Goal: Information Seeking & Learning: Find specific page/section

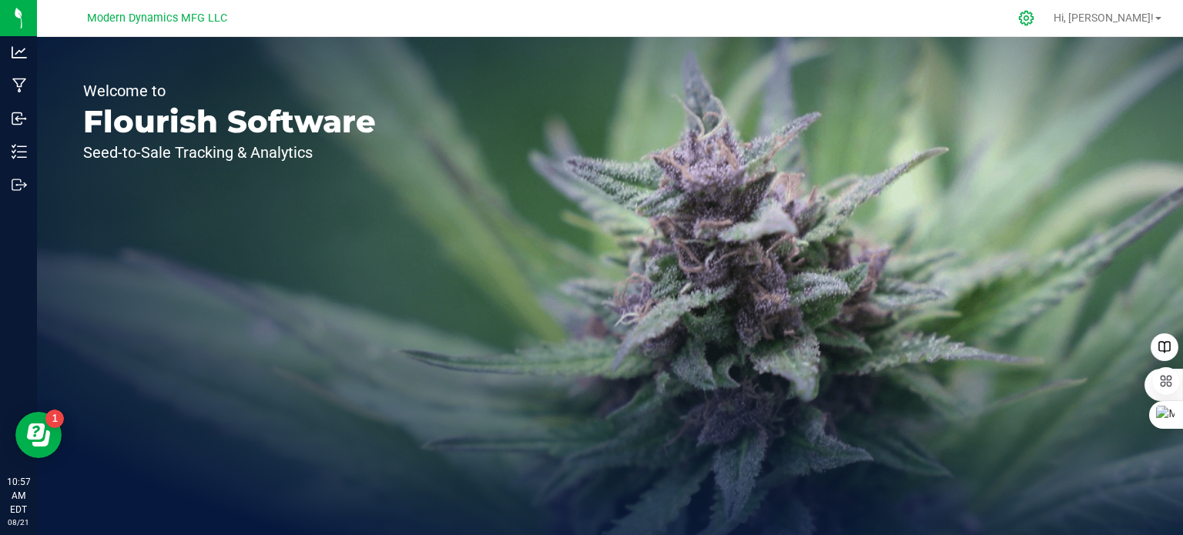
click at [1035, 21] on icon at bounding box center [1027, 18] width 16 height 16
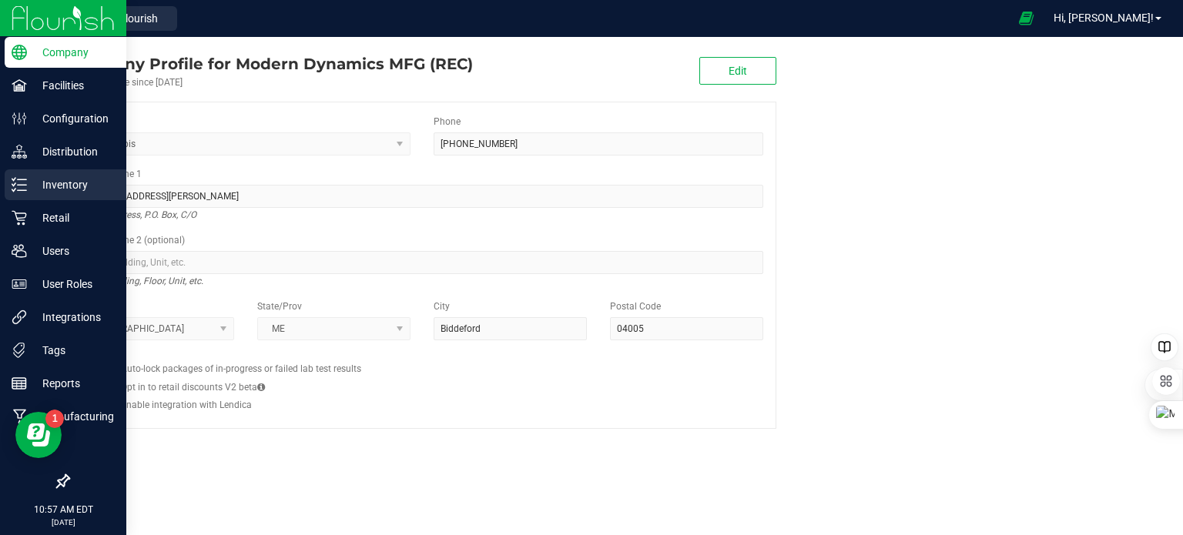
click at [17, 188] on icon at bounding box center [19, 184] width 15 height 15
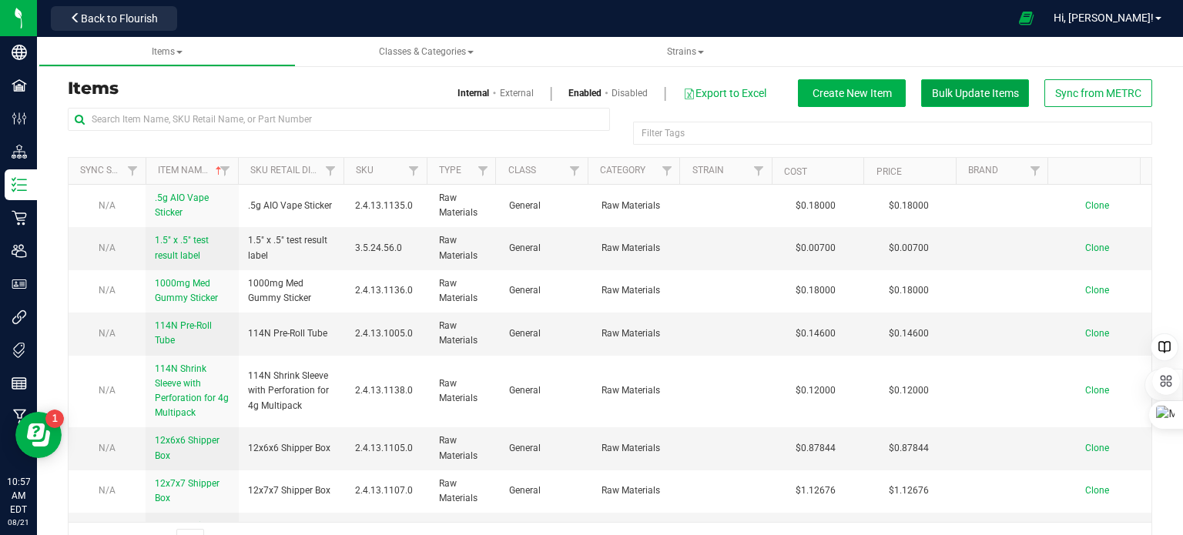
click at [961, 98] on span "Bulk Update Items" at bounding box center [975, 93] width 87 height 12
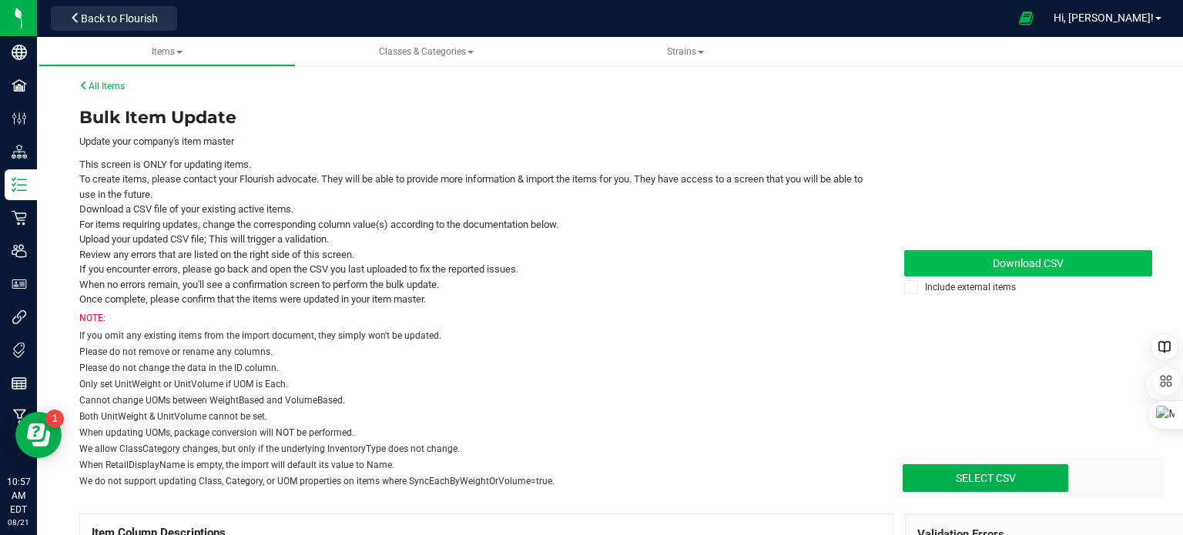
click at [1052, 269] on span "Download CSV" at bounding box center [1028, 263] width 71 height 12
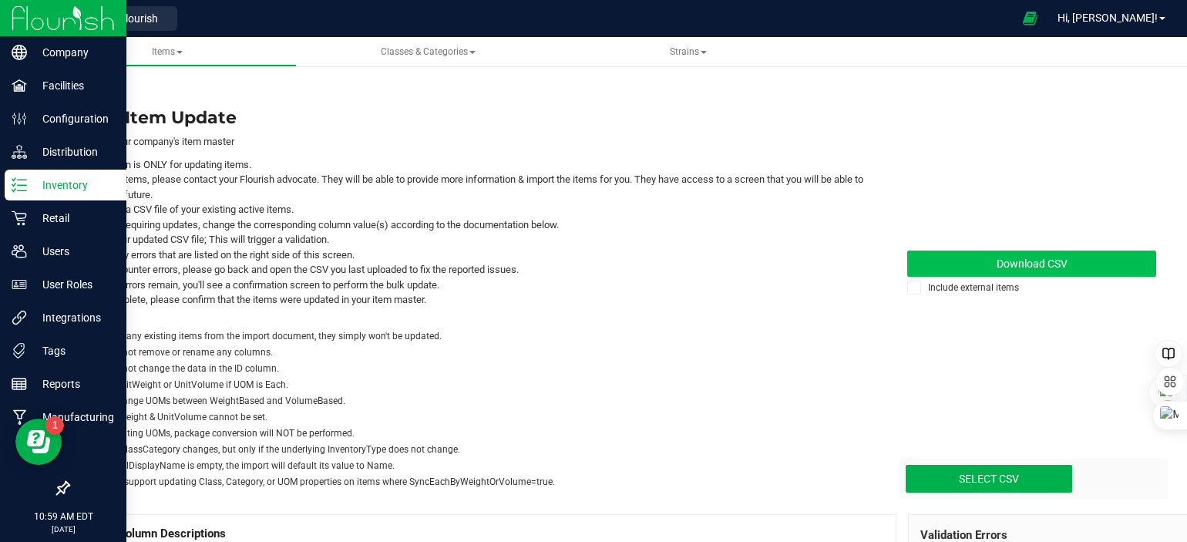
click at [16, 186] on icon at bounding box center [19, 184] width 15 height 15
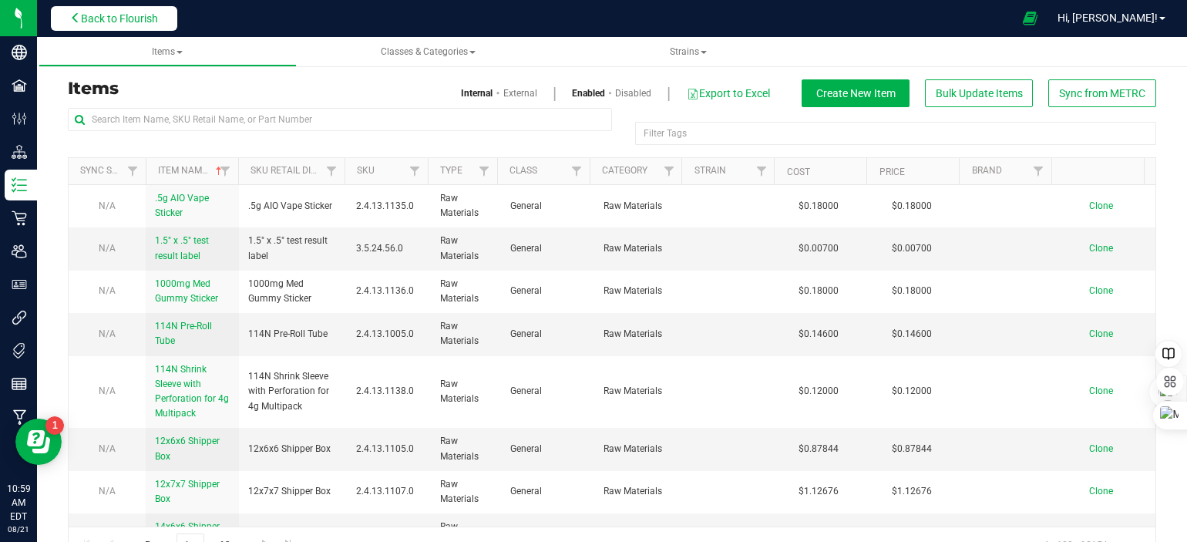
click at [96, 15] on span "Back to Flourish" at bounding box center [119, 18] width 77 height 12
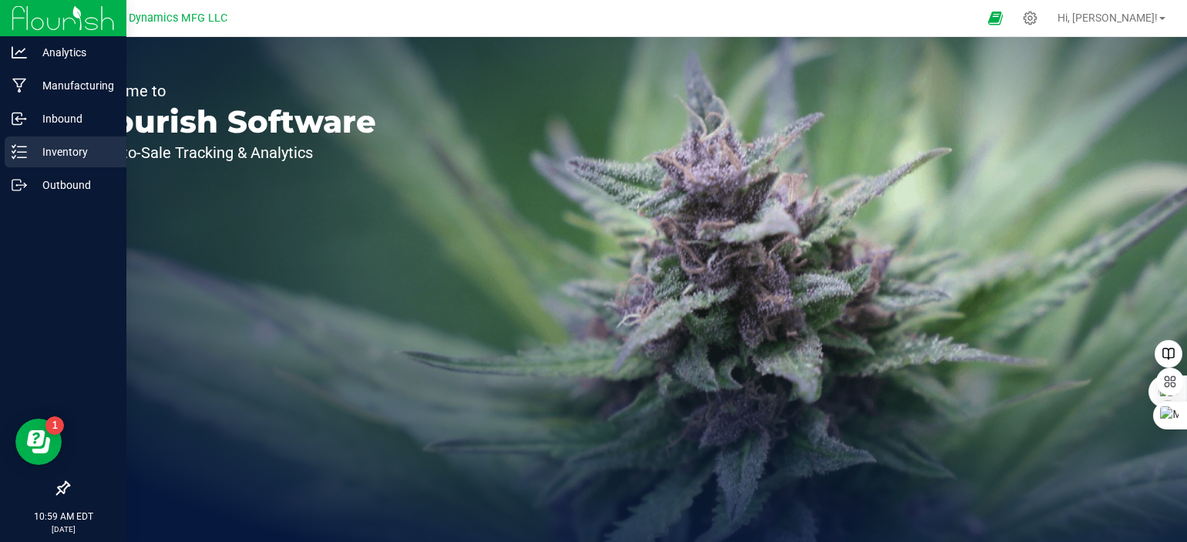
click at [12, 145] on icon at bounding box center [13, 146] width 3 height 2
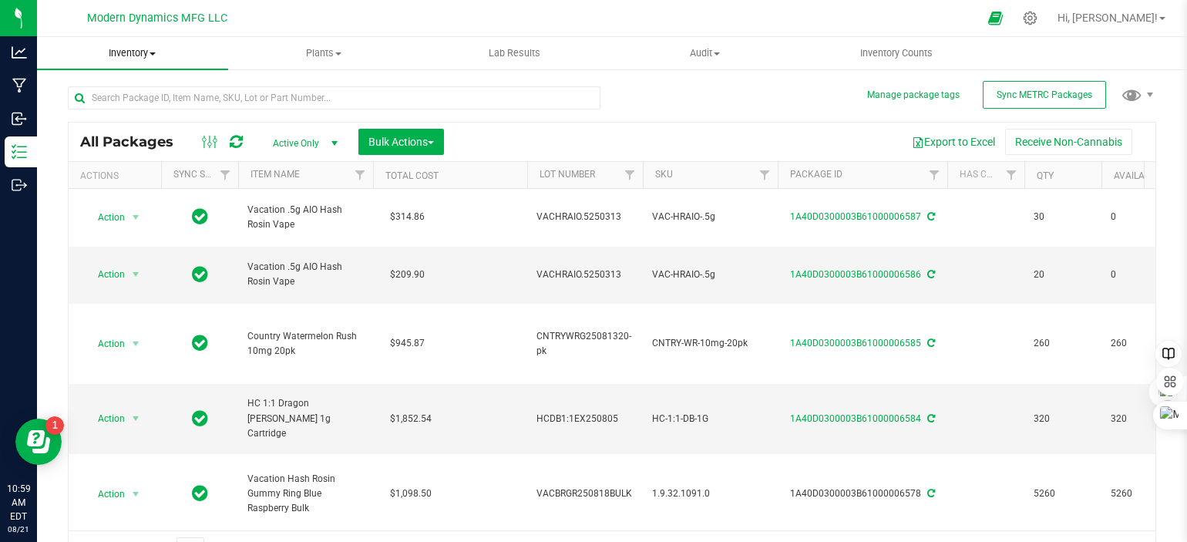
click at [157, 49] on span "Inventory" at bounding box center [132, 53] width 191 height 14
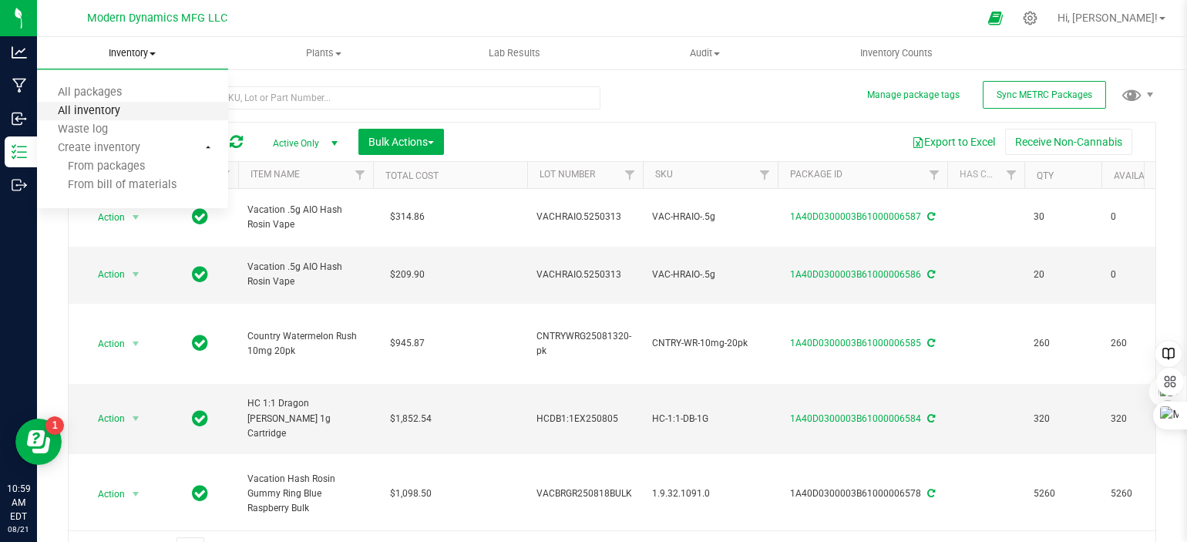
click at [113, 107] on span "All inventory" at bounding box center [89, 111] width 104 height 13
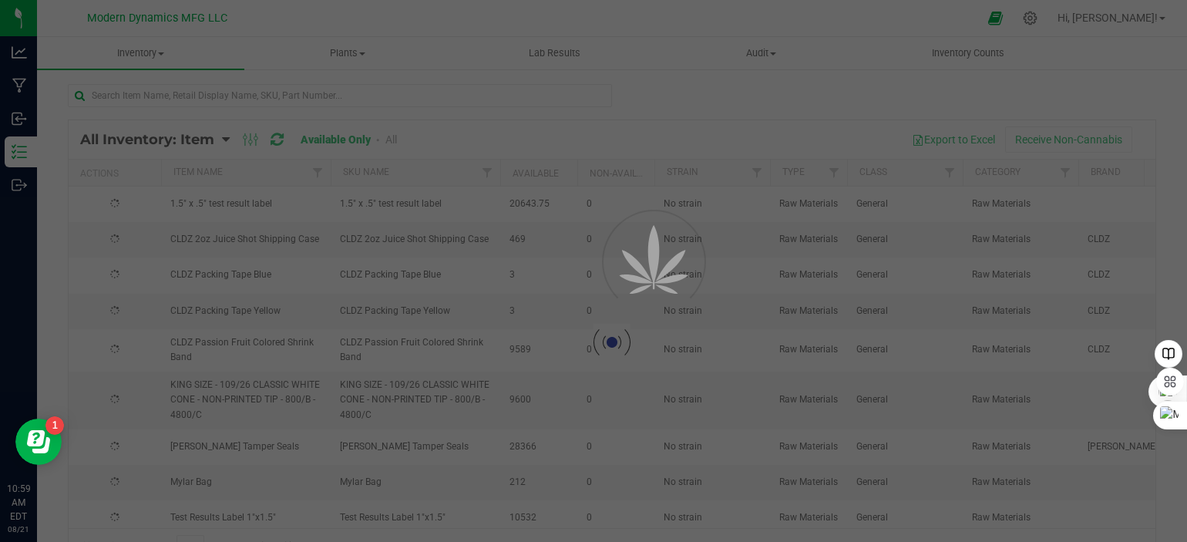
click at [176, 99] on div at bounding box center [593, 271] width 1187 height 542
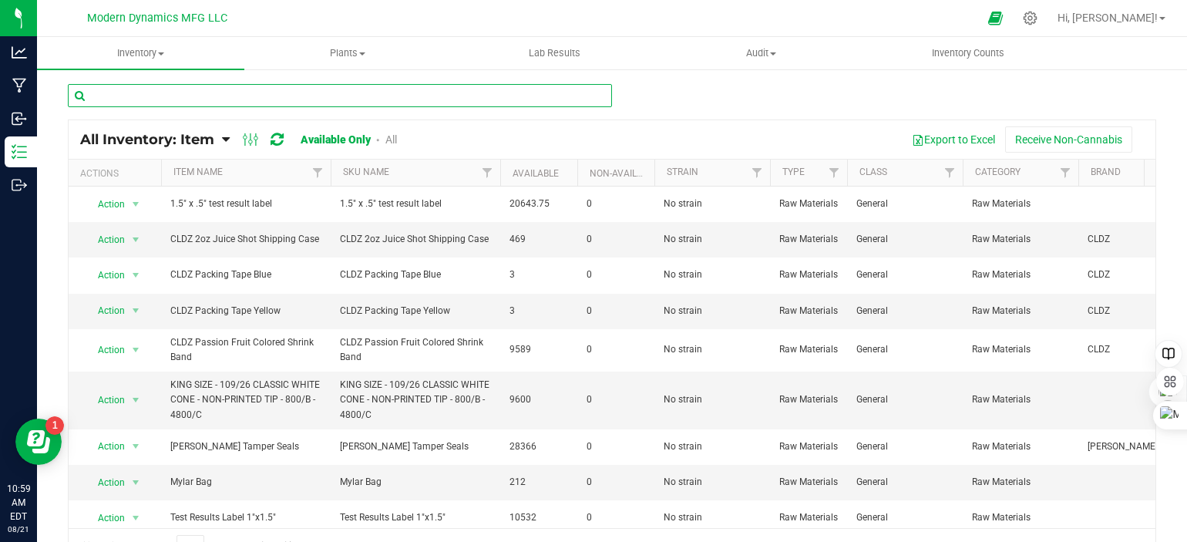
click at [176, 99] on input "text" at bounding box center [340, 95] width 544 height 23
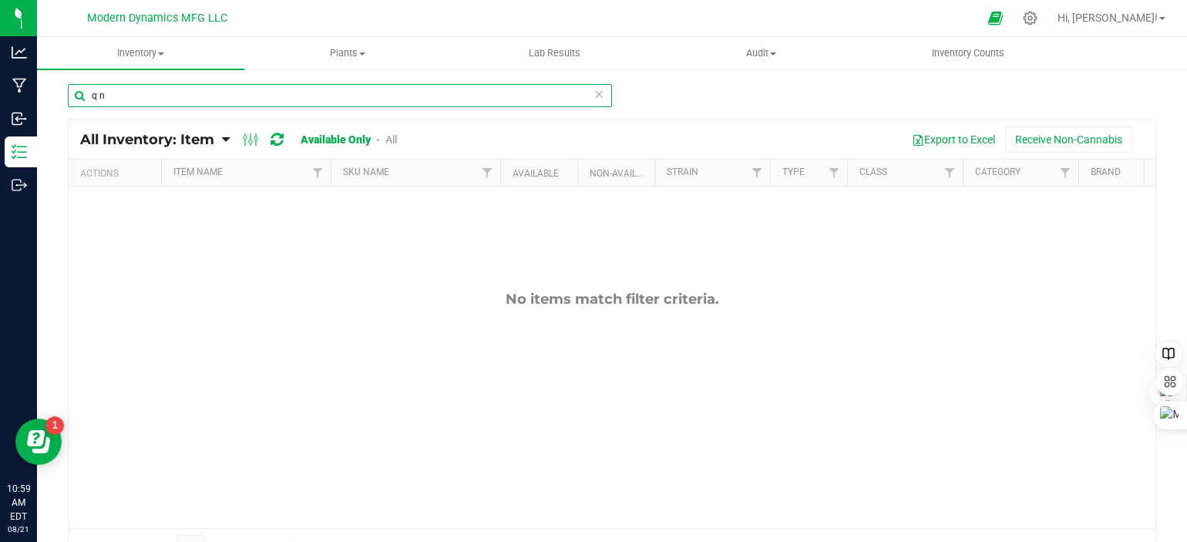
drag, startPoint x: 120, startPoint y: 86, endPoint x: 80, endPoint y: 104, distance: 43.8
click at [80, 104] on input "q n" at bounding box center [340, 95] width 544 height 23
type input "q natural"
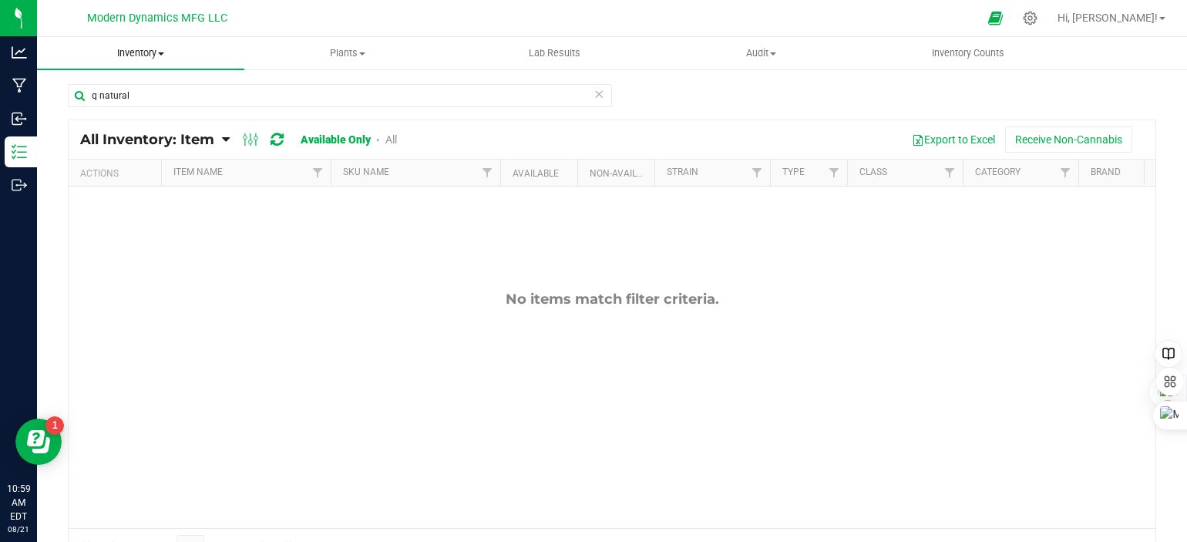
click at [163, 54] on span at bounding box center [161, 53] width 6 height 3
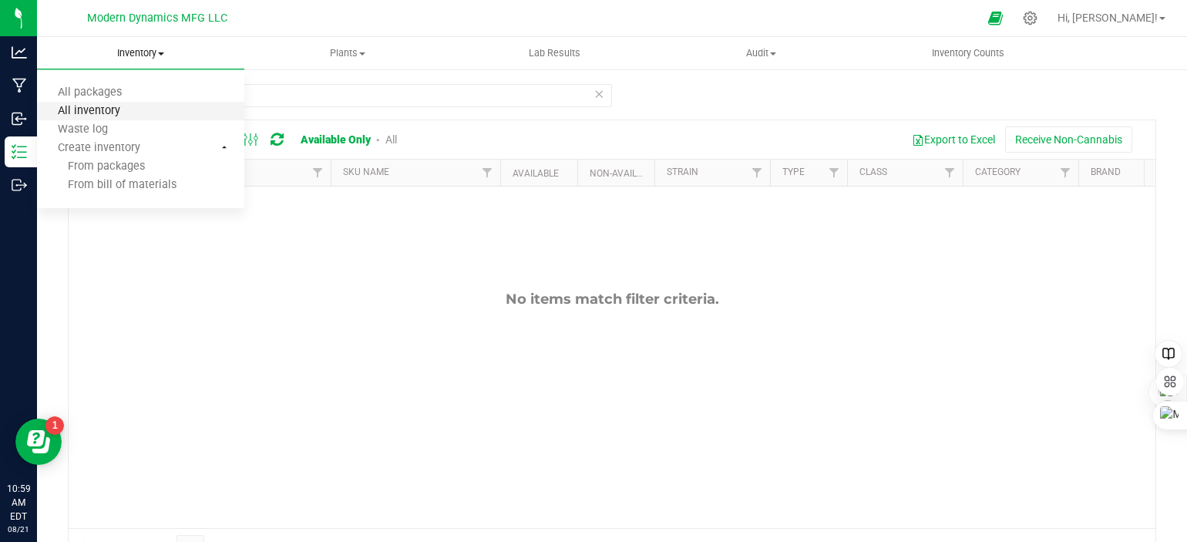
click at [105, 109] on span "All inventory" at bounding box center [89, 111] width 104 height 13
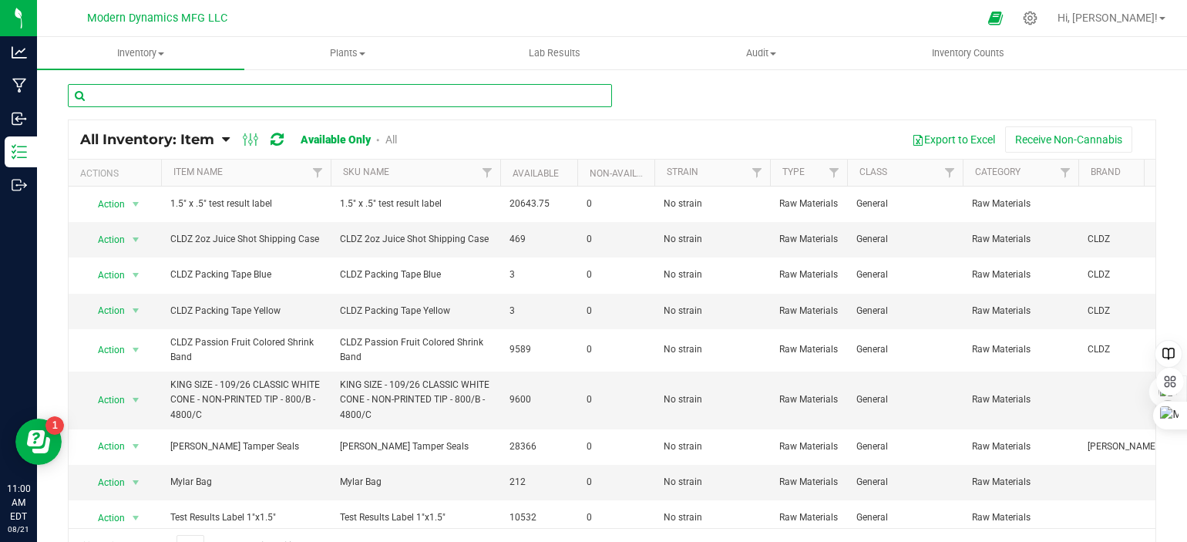
click at [153, 94] on input "text" at bounding box center [340, 95] width 544 height 23
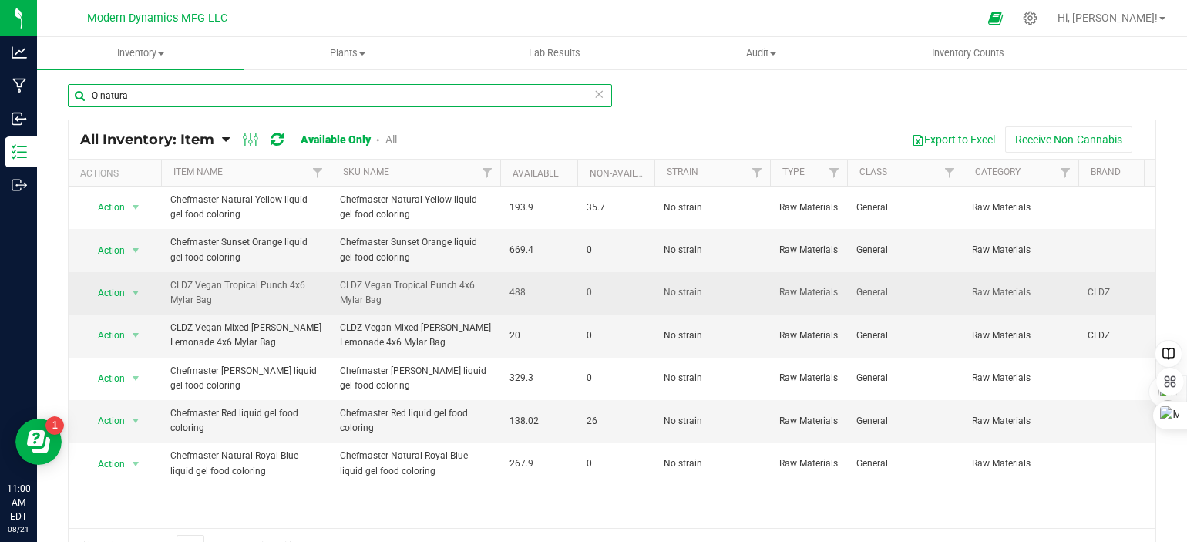
type input "Q natural"
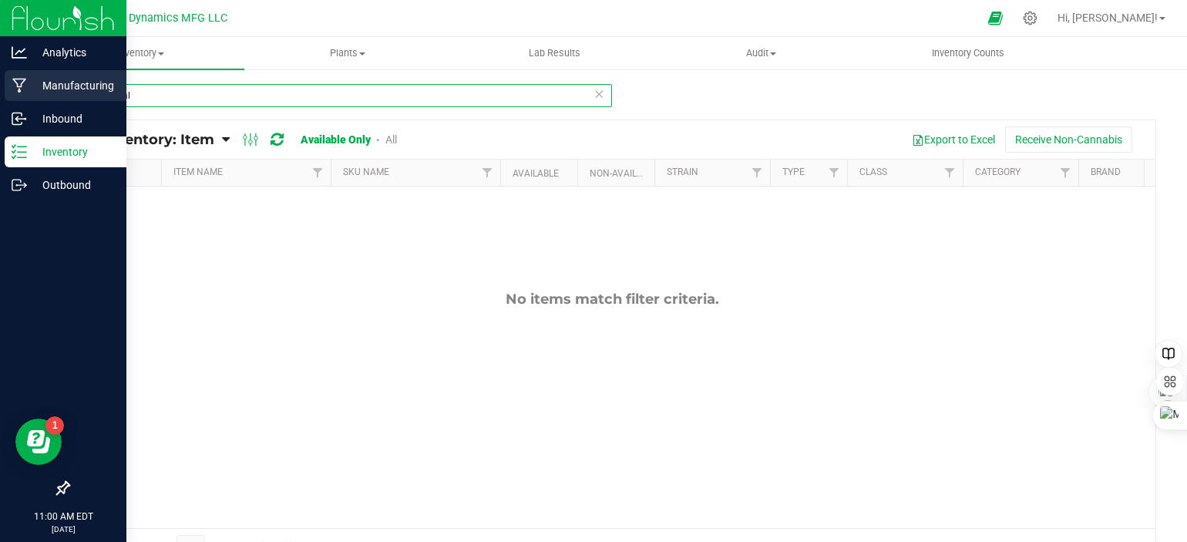
drag, startPoint x: 174, startPoint y: 100, endPoint x: 26, endPoint y: 86, distance: 148.6
click at [28, 84] on div "Analytics Manufacturing Inbound Inventory Outbound 11:00 AM EDT [DATE] 08/21 Mo…" at bounding box center [593, 271] width 1187 height 542
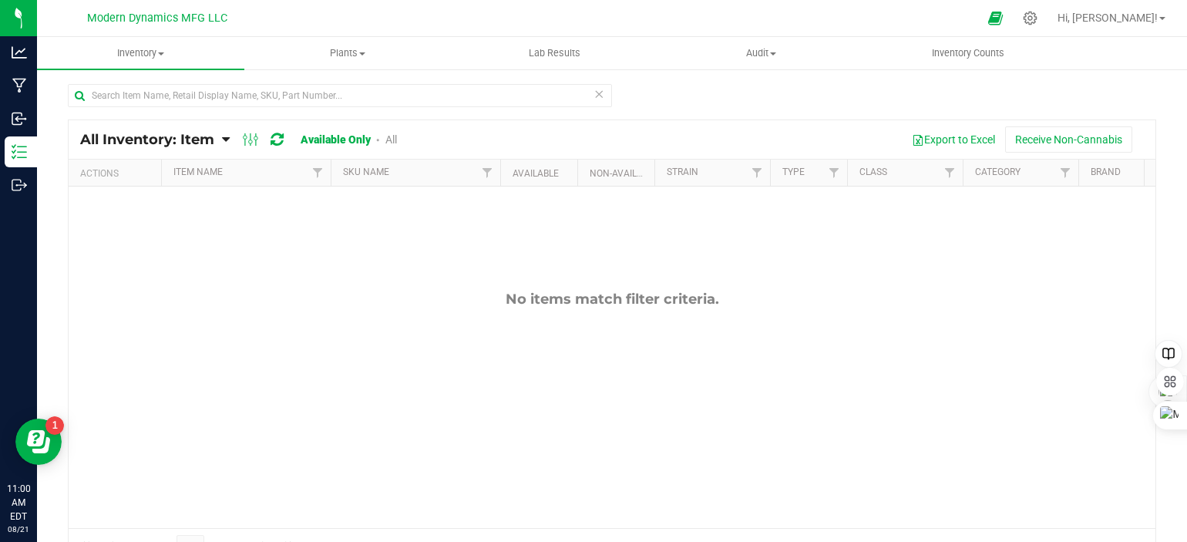
drag, startPoint x: 721, startPoint y: 87, endPoint x: 405, endPoint y: 0, distance: 327.7
click at [720, 87] on div at bounding box center [612, 101] width 1088 height 35
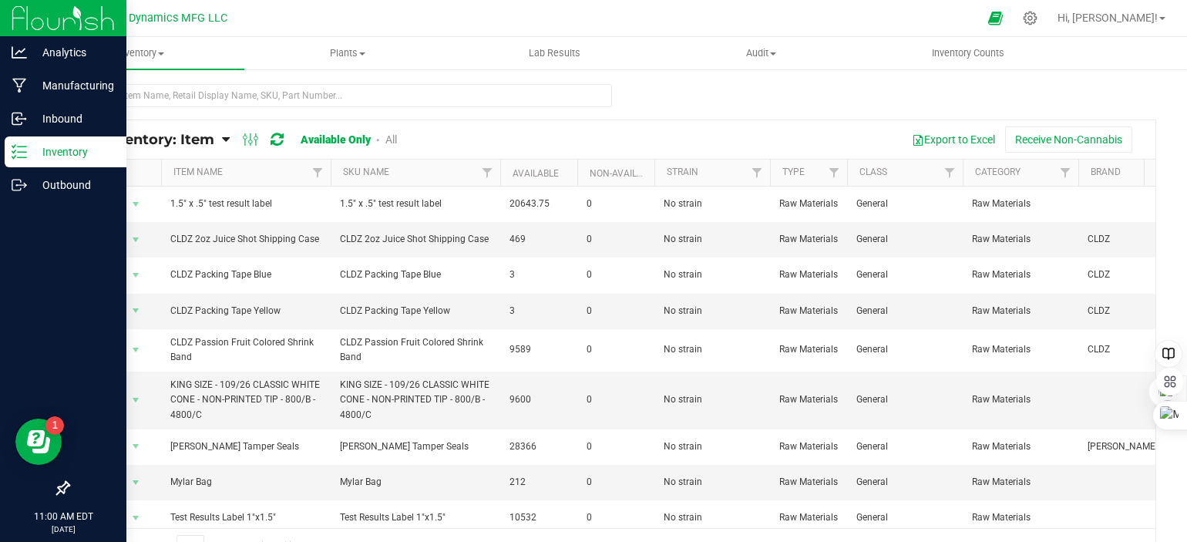
click at [13, 159] on div "Inventory" at bounding box center [66, 151] width 122 height 31
